Goal: Transaction & Acquisition: Obtain resource

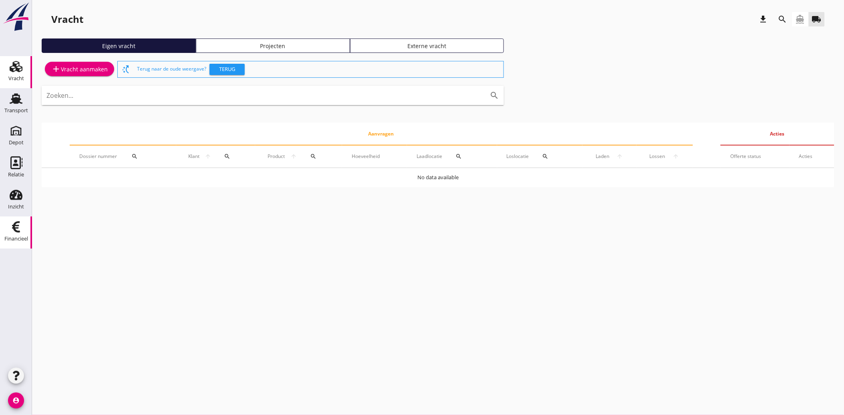
click at [9, 228] on div "Financieel" at bounding box center [15, 226] width 19 height 13
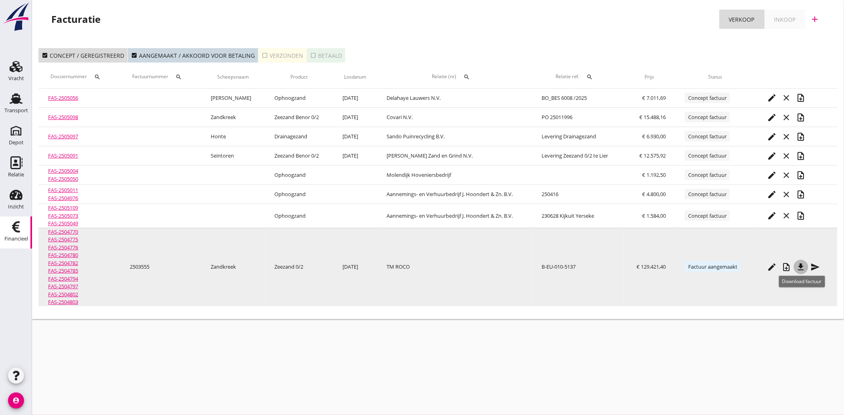
click at [800, 266] on icon "file_download" at bounding box center [802, 267] width 10 height 10
click at [802, 267] on icon "file_download" at bounding box center [802, 267] width 10 height 10
click at [815, 268] on icon "send" at bounding box center [816, 267] width 10 height 10
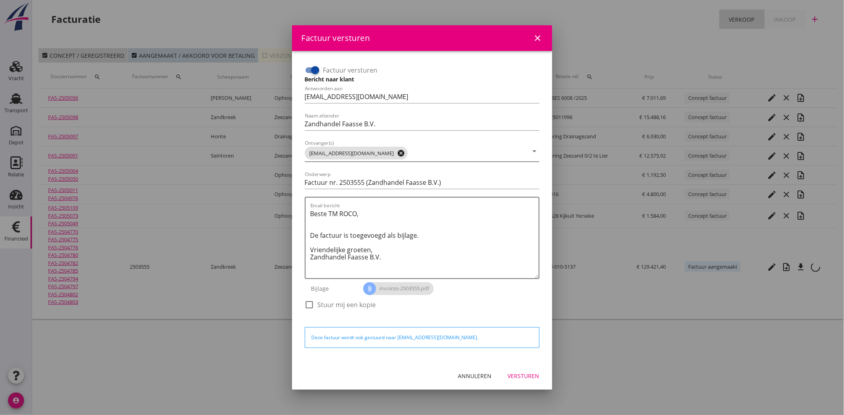
drag, startPoint x: 362, startPoint y: 152, endPoint x: 371, endPoint y: 155, distance: 10.0
click at [397, 153] on icon "cancel" at bounding box center [401, 153] width 8 height 8
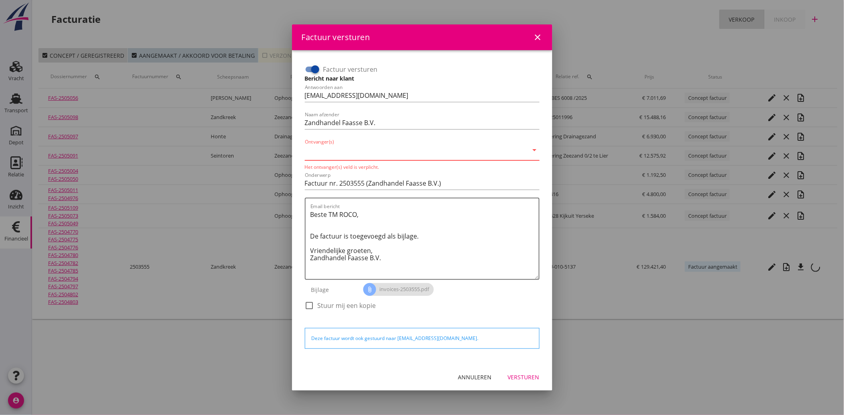
click at [362, 148] on input "Ontvanger(s)" at bounding box center [417, 151] width 224 height 13
type input "[EMAIL_ADDRESS][DOMAIN_NAME]"
click at [502, 309] on div "check_box_outline_blank Stuur mij een kopie" at bounding box center [422, 309] width 235 height 21
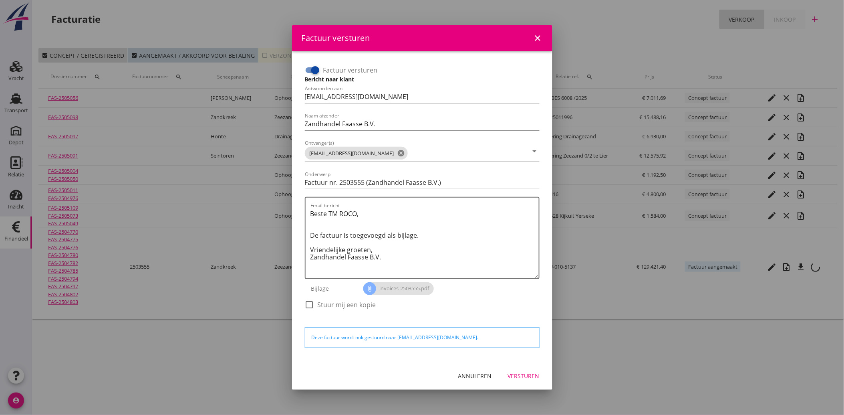
click at [523, 371] on div "Versturen" at bounding box center [524, 375] width 32 height 8
